Goal: Information Seeking & Learning: Learn about a topic

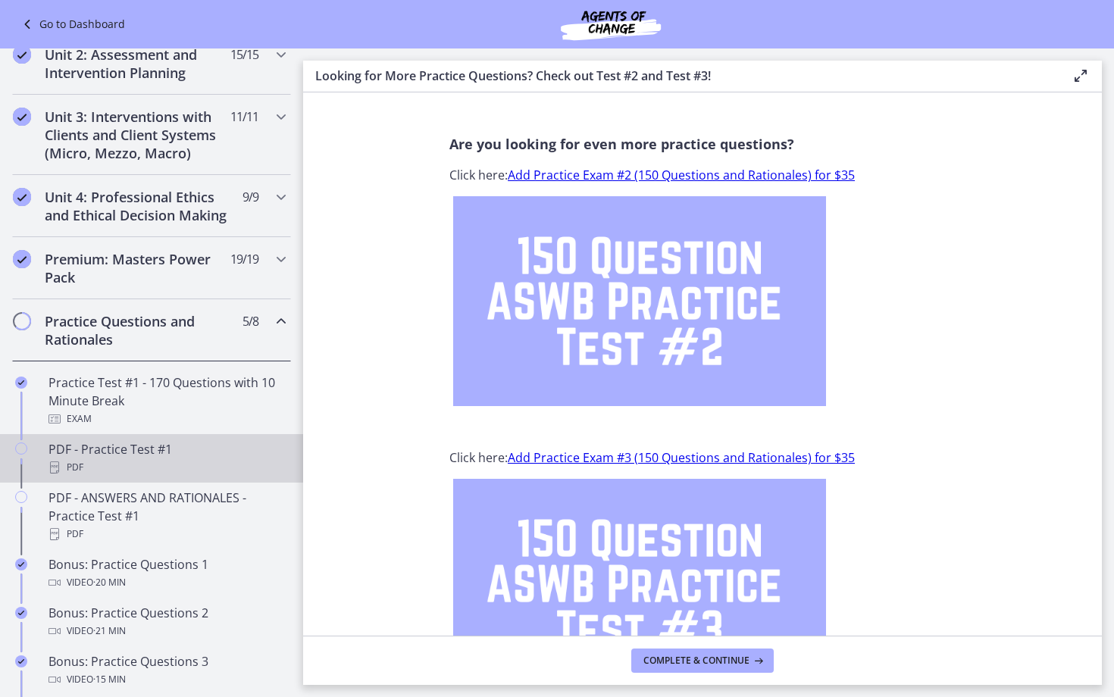
scroll to position [479, 0]
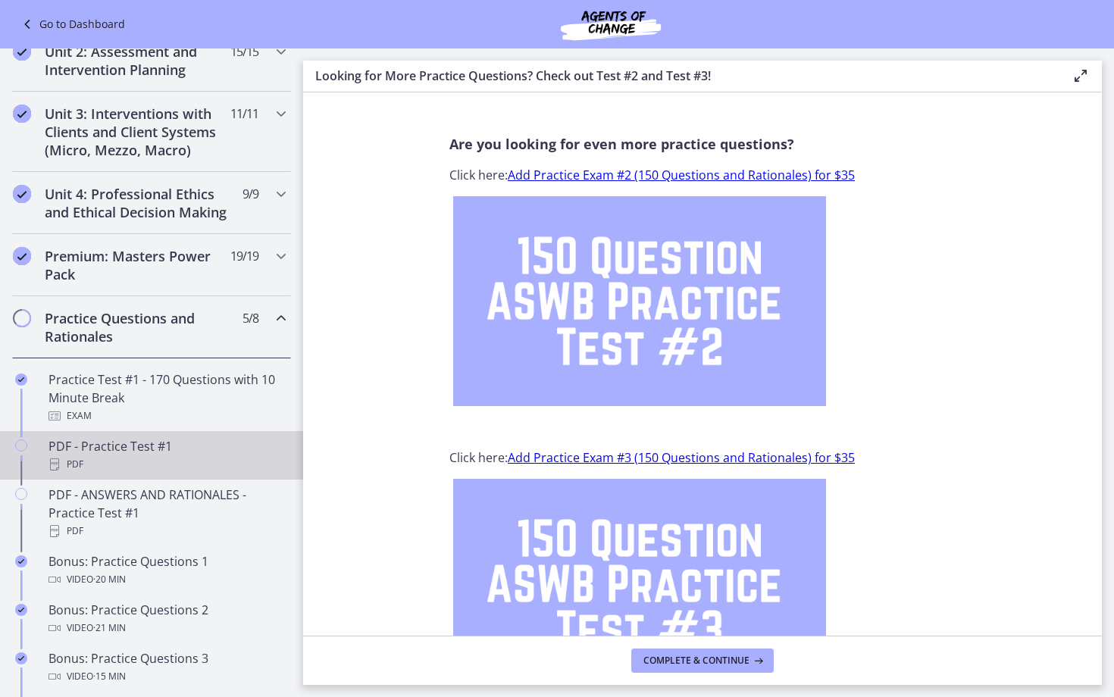
click at [87, 446] on div "PDF - Practice Test #1 PDF" at bounding box center [167, 455] width 236 height 36
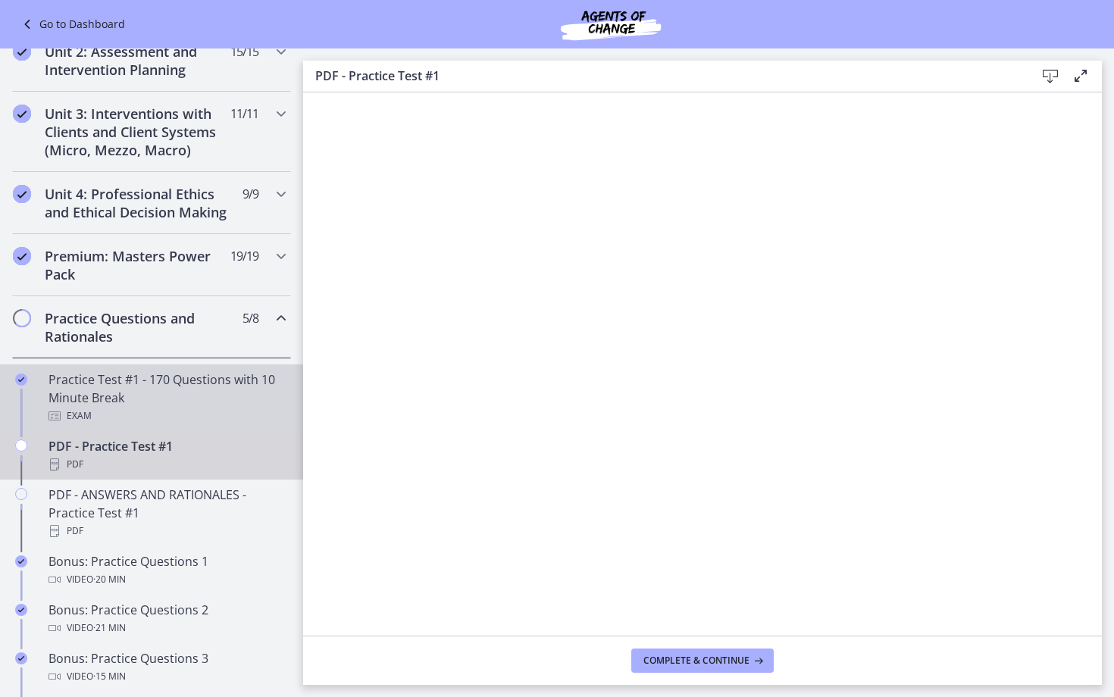
click at [88, 399] on div "Practice Test #1 - 170 Questions with 10 Minute Break Exam" at bounding box center [167, 398] width 236 height 55
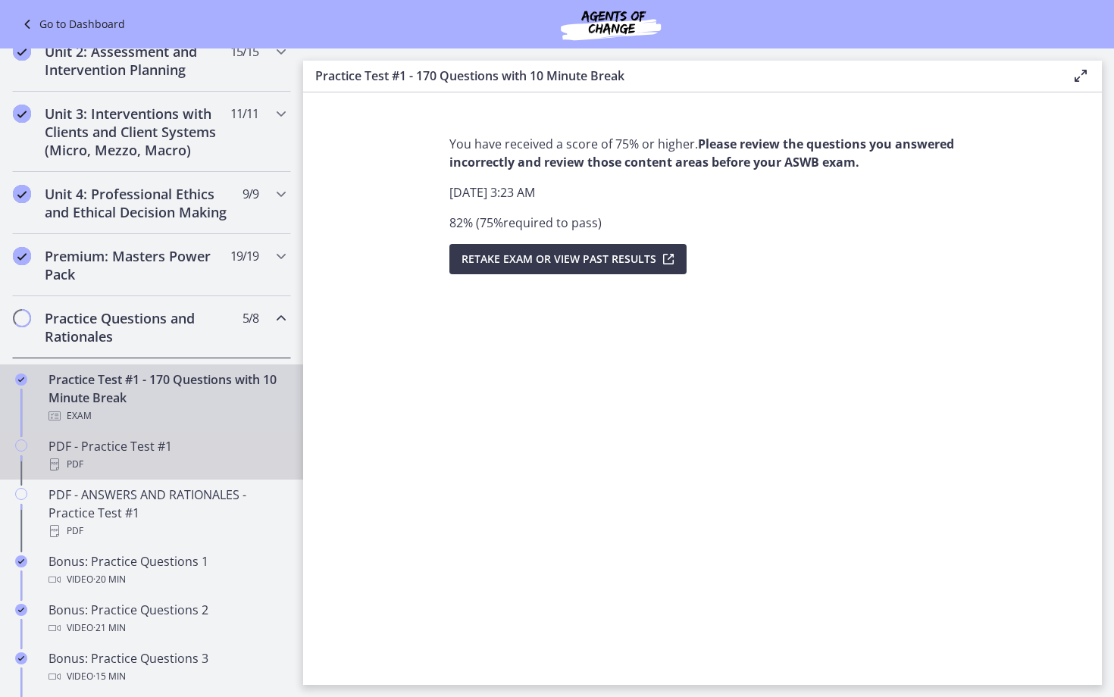
click at [143, 461] on div "PDF" at bounding box center [167, 464] width 236 height 18
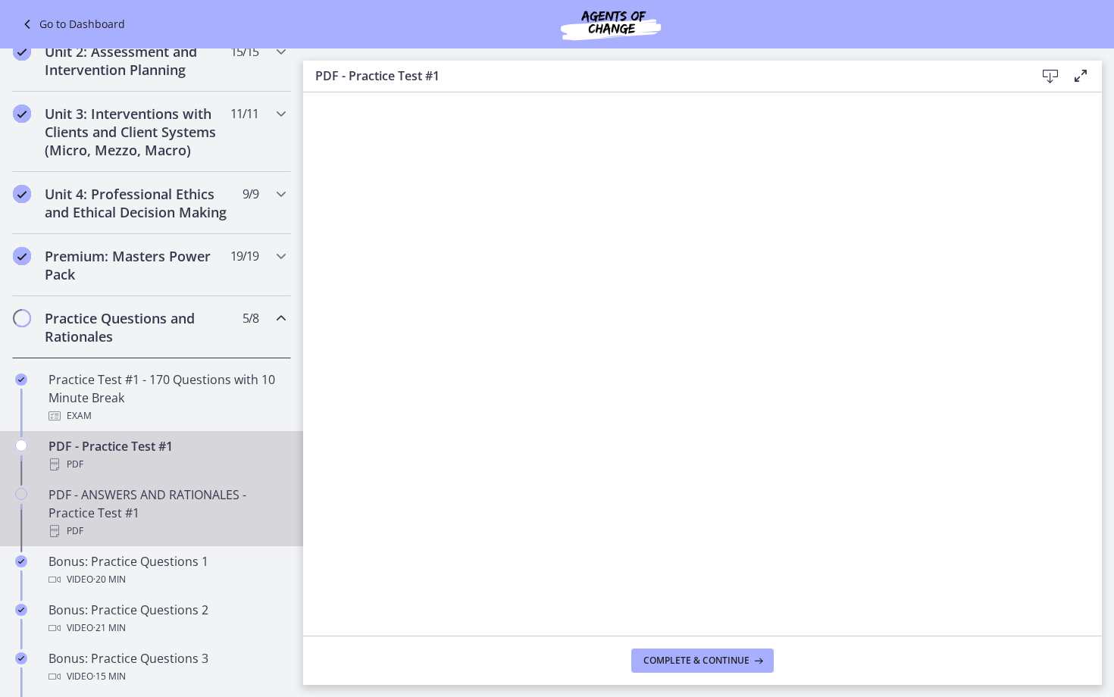
click at [146, 509] on div "PDF - ANSWERS AND RATIONALES - Practice Test #1 PDF" at bounding box center [167, 513] width 236 height 55
